Goal: Use online tool/utility: Utilize a website feature to perform a specific function

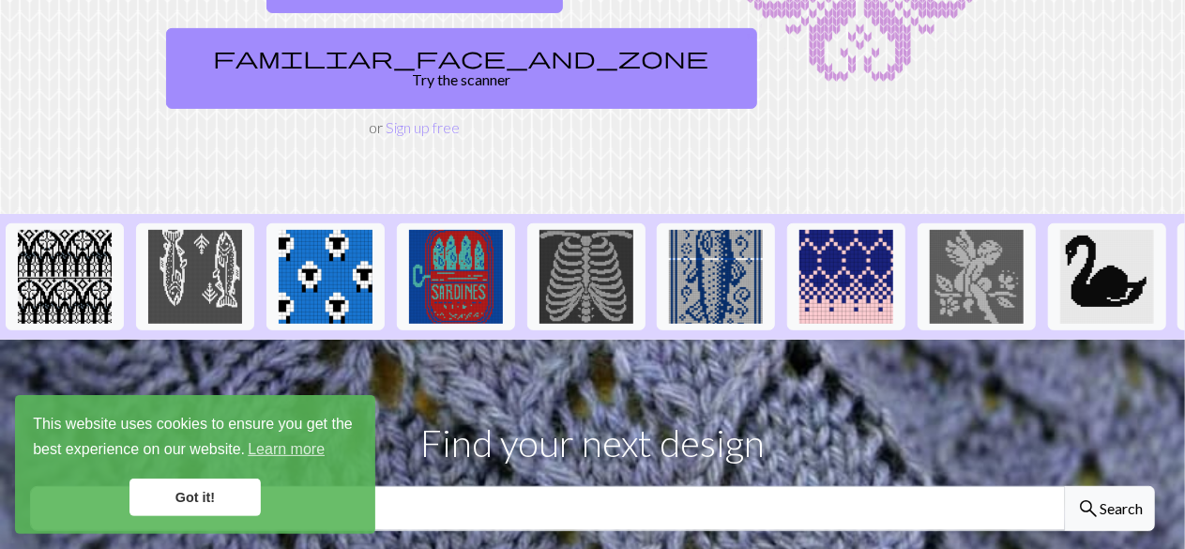
scroll to position [188, 0]
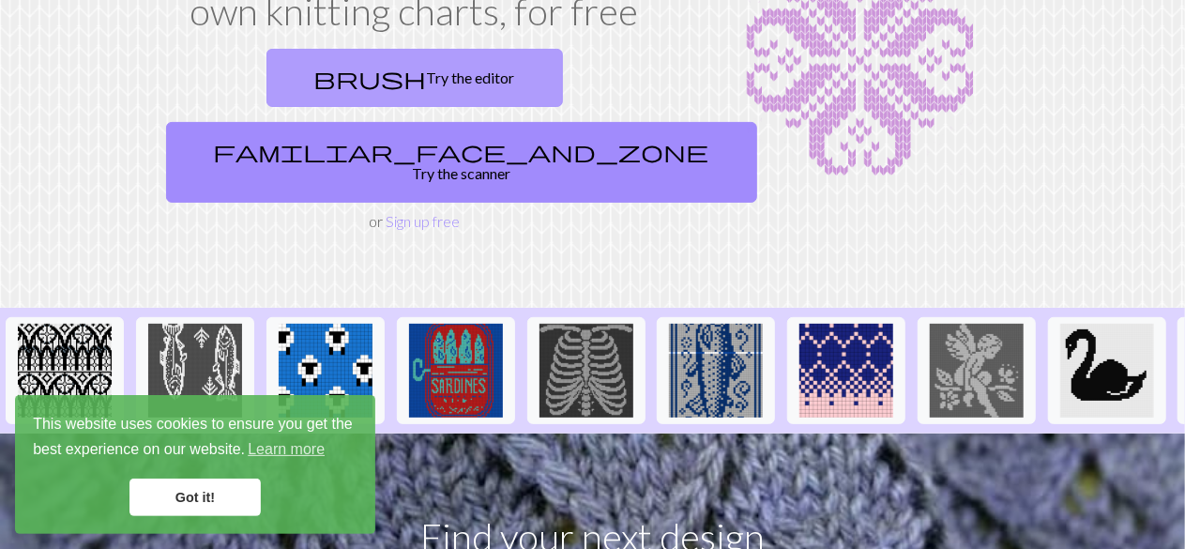
click at [289, 72] on link "brush Try the editor" at bounding box center [414, 78] width 296 height 58
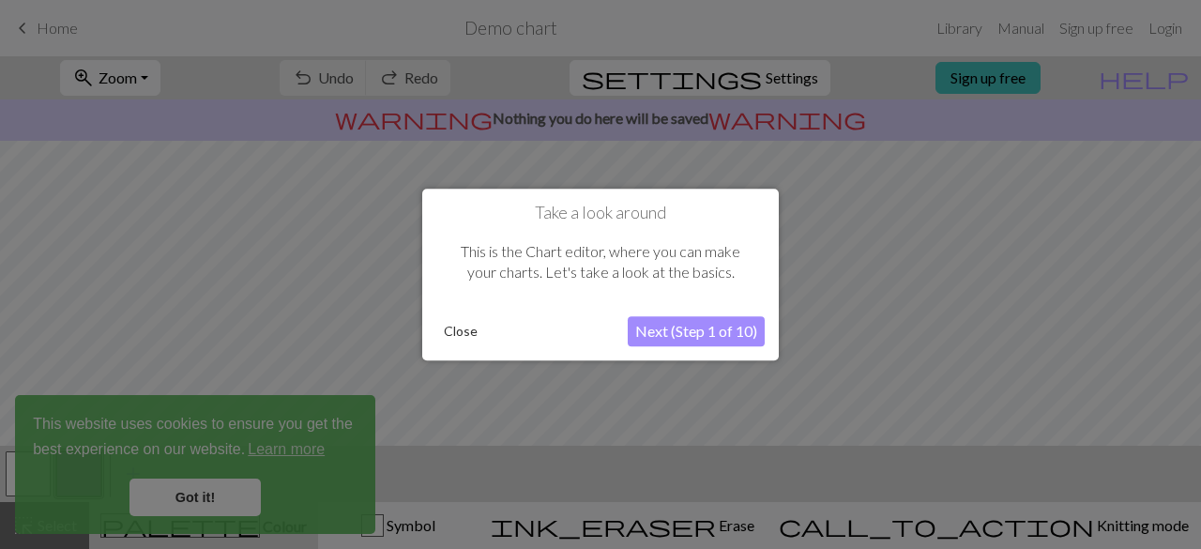
click at [689, 332] on button "Next (Step 1 of 10)" at bounding box center [696, 331] width 137 height 30
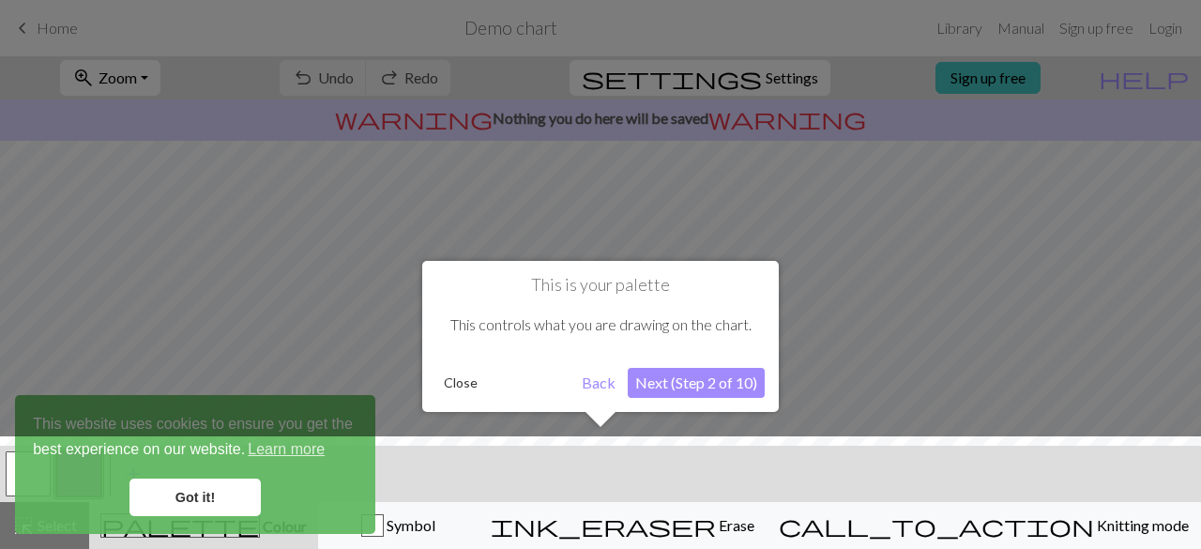
click at [702, 376] on button "Next (Step 2 of 10)" at bounding box center [696, 383] width 137 height 30
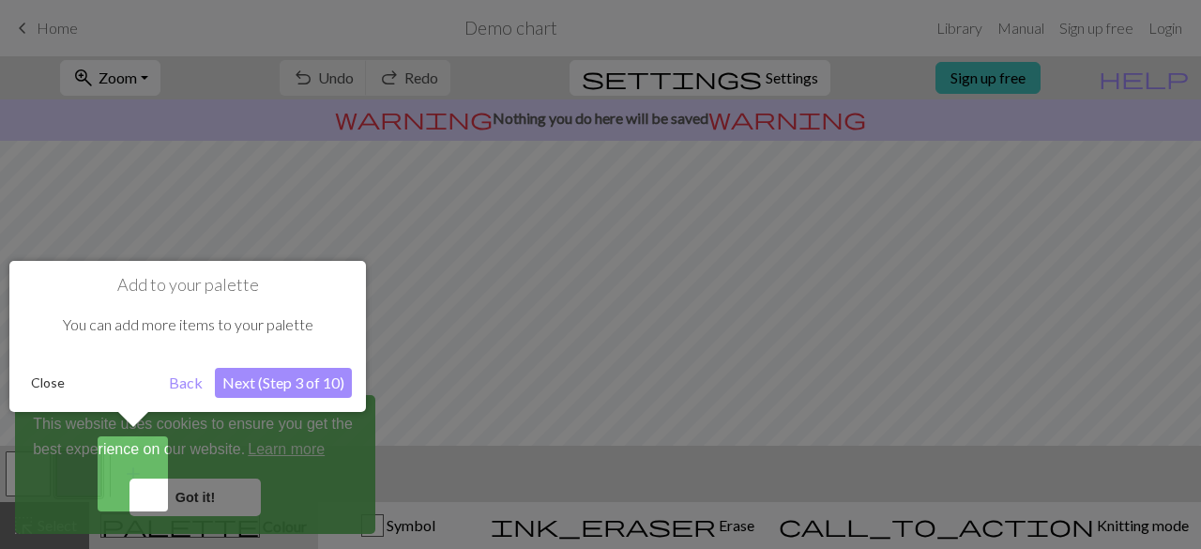
click at [308, 379] on button "Next (Step 3 of 10)" at bounding box center [283, 383] width 137 height 30
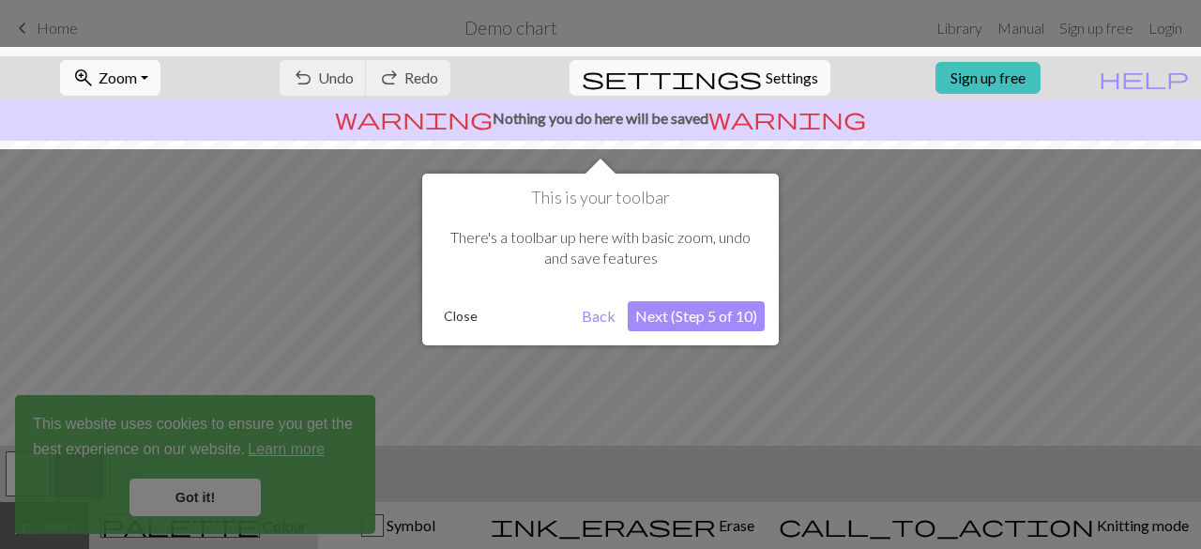
click at [706, 316] on button "Next (Step 5 of 10)" at bounding box center [696, 316] width 137 height 30
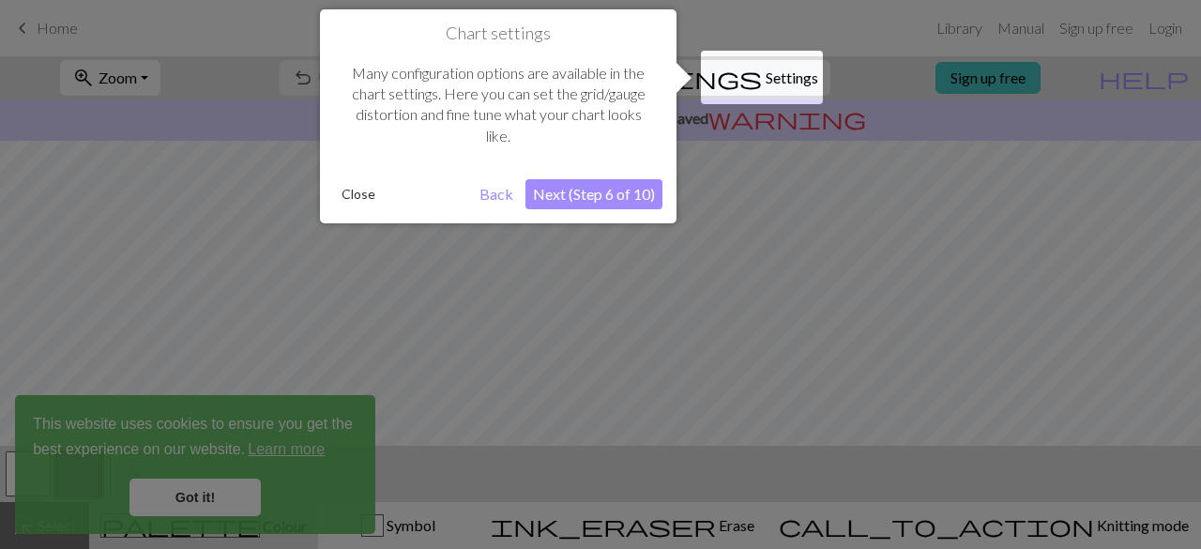
click at [613, 189] on button "Next (Step 6 of 10)" at bounding box center [593, 194] width 137 height 30
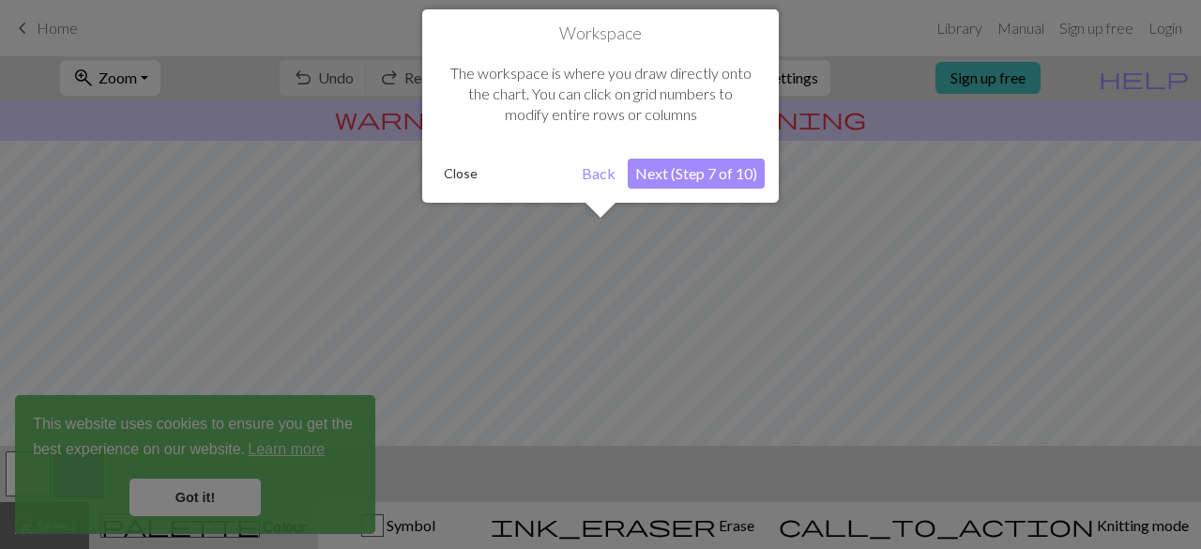
scroll to position [111, 0]
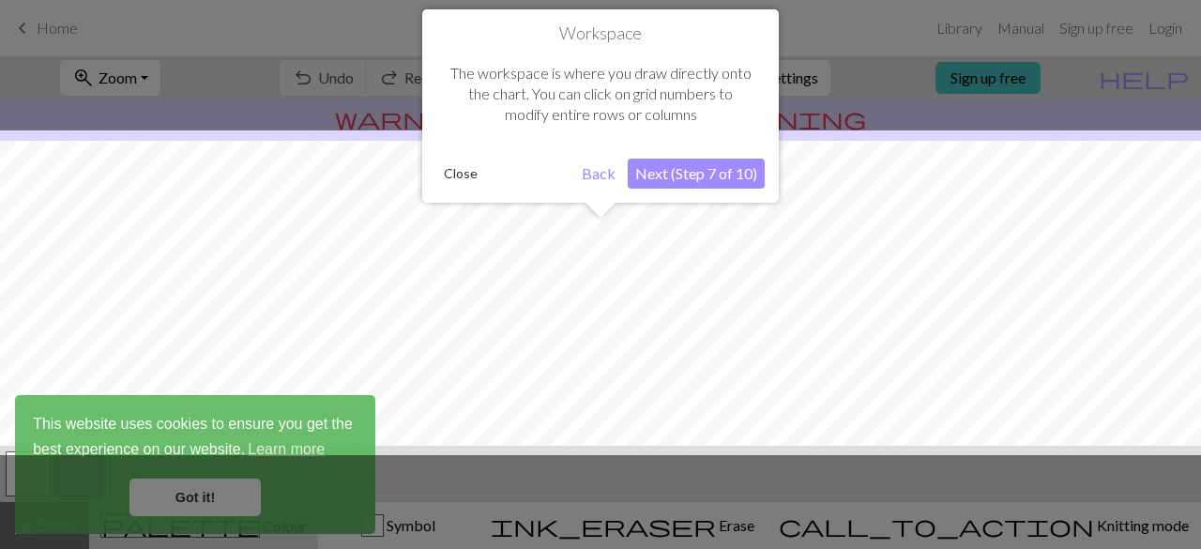
click at [669, 160] on button "Next (Step 7 of 10)" at bounding box center [696, 174] width 137 height 30
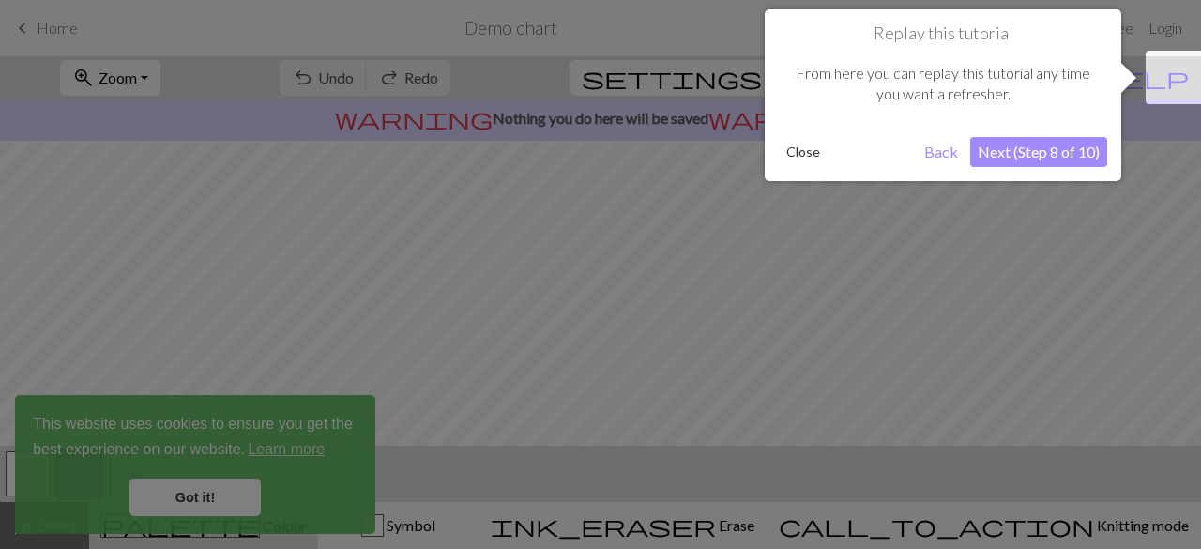
click at [1036, 148] on button "Next (Step 8 of 10)" at bounding box center [1038, 152] width 137 height 30
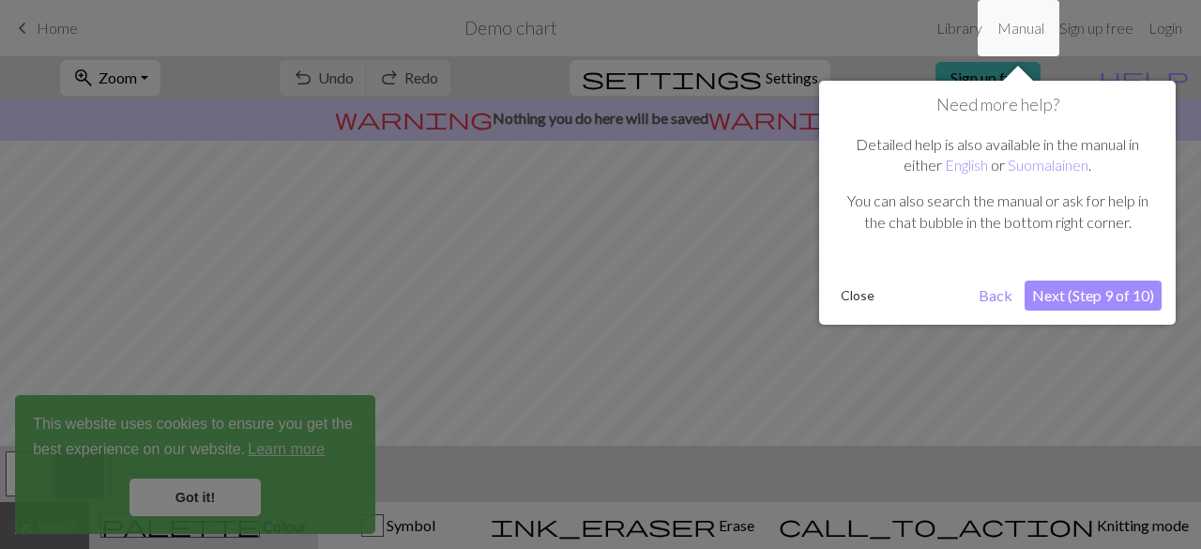
click at [1047, 298] on button "Next (Step 9 of 10)" at bounding box center [1092, 295] width 137 height 30
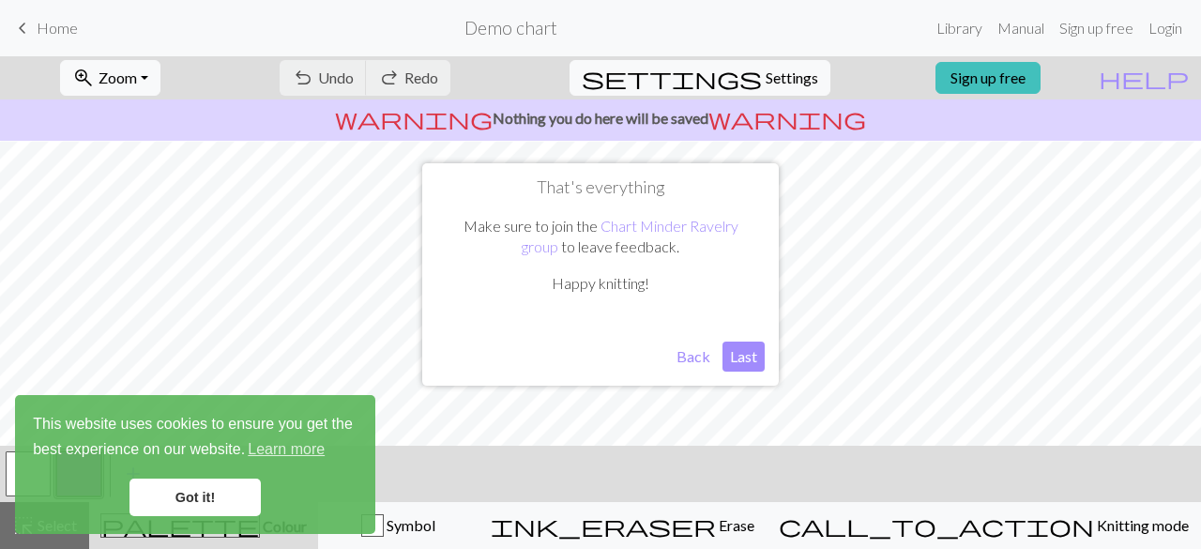
click at [737, 347] on button "Last" at bounding box center [743, 356] width 42 height 30
click at [189, 481] on link "Got it!" at bounding box center [194, 497] width 131 height 38
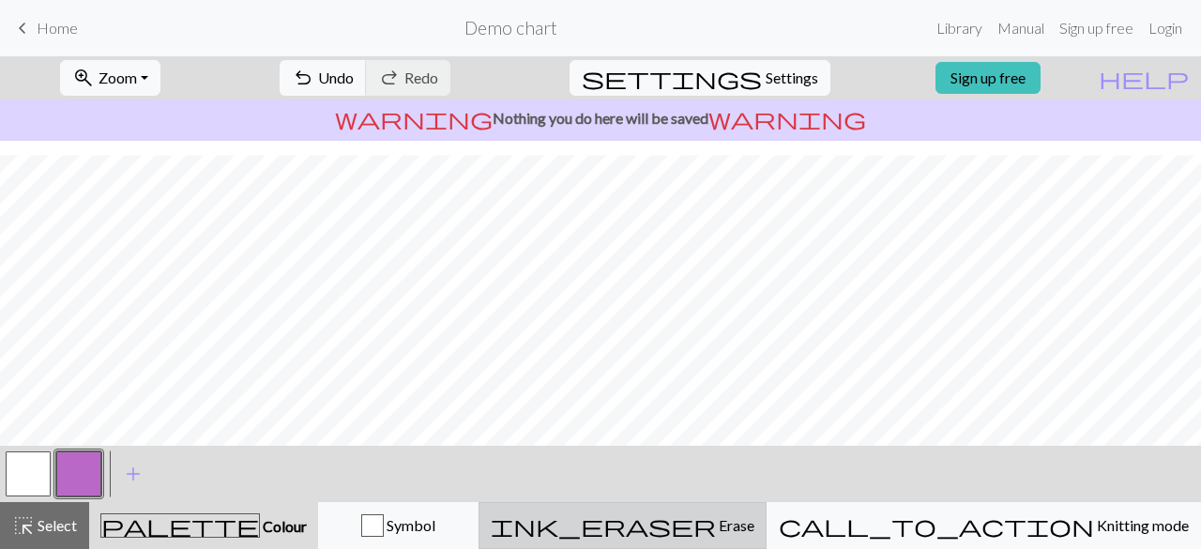
click at [716, 526] on span "ink_eraser" at bounding box center [603, 525] width 225 height 26
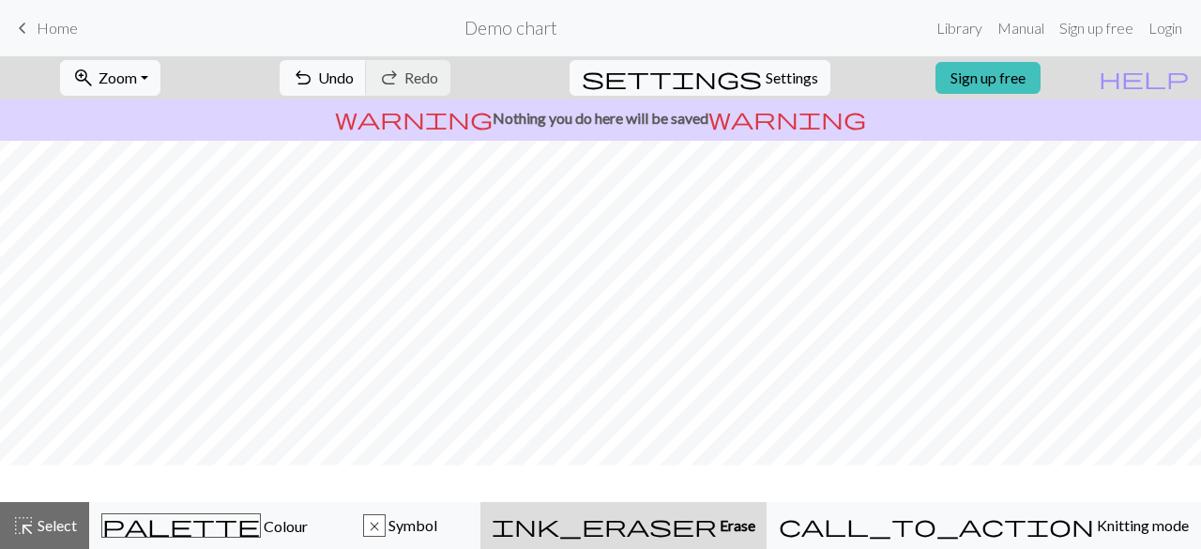
scroll to position [150, 0]
click at [754, 57] on div "settings Settings" at bounding box center [699, 77] width 289 height 43
click at [765, 80] on span "Settings" at bounding box center [791, 78] width 53 height 23
select select "aran"
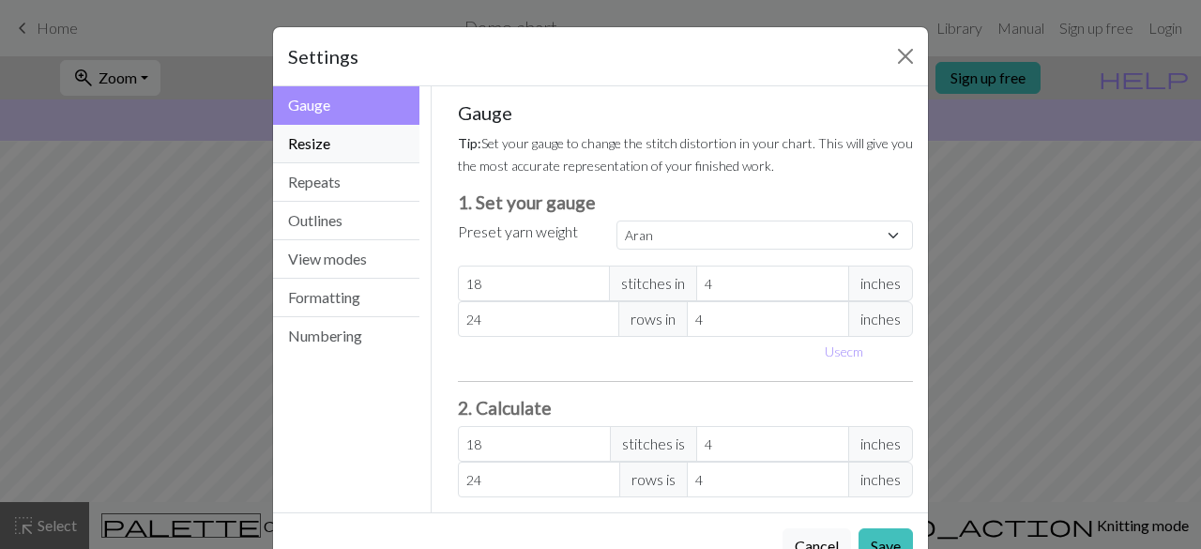
click at [362, 140] on button "Resize" at bounding box center [346, 144] width 146 height 38
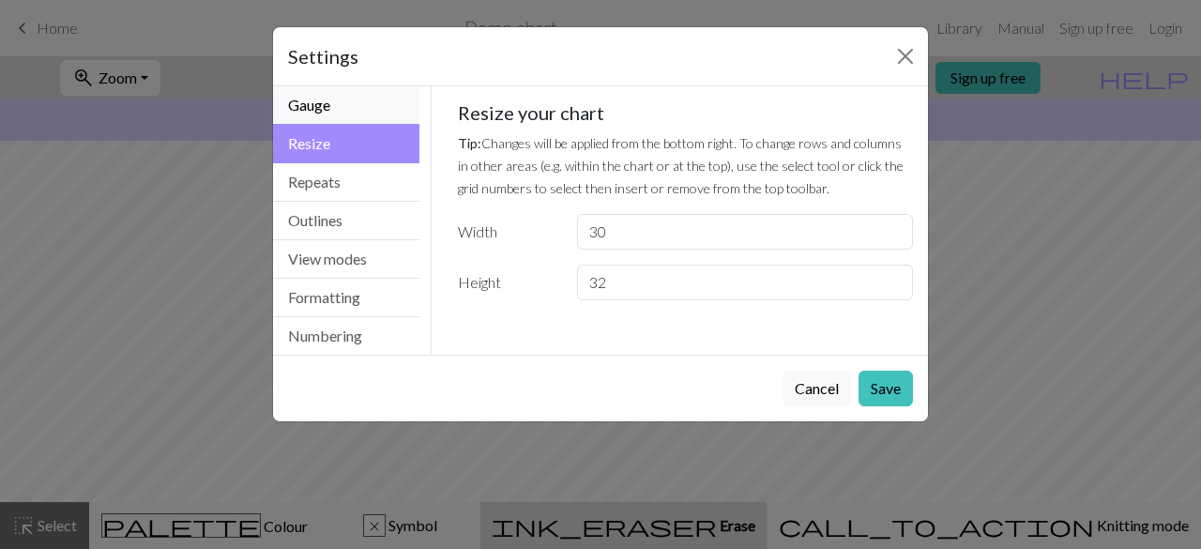
click at [349, 104] on button "Gauge" at bounding box center [346, 105] width 146 height 38
